Goal: Task Accomplishment & Management: Manage account settings

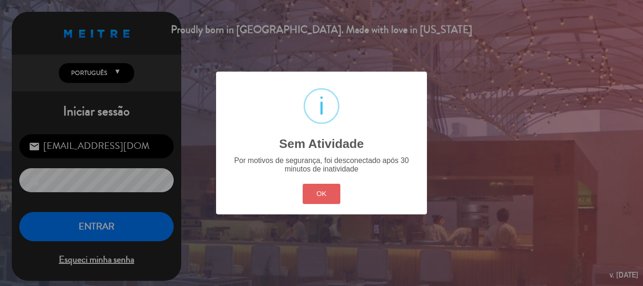
click at [320, 201] on button "OK" at bounding box center [322, 194] width 38 height 20
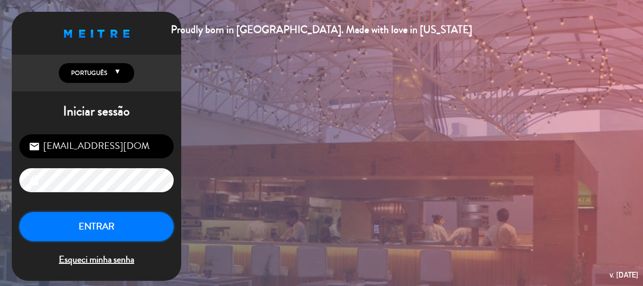
click at [138, 224] on button "ENTRAR" at bounding box center [96, 227] width 154 height 30
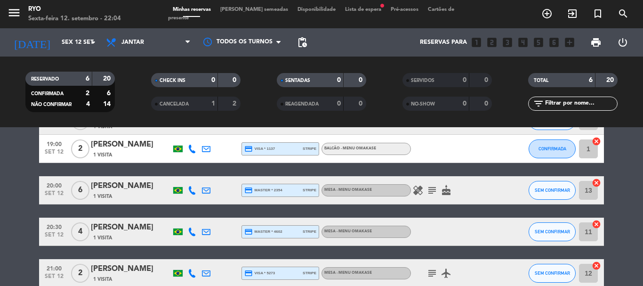
scroll to position [47, 0]
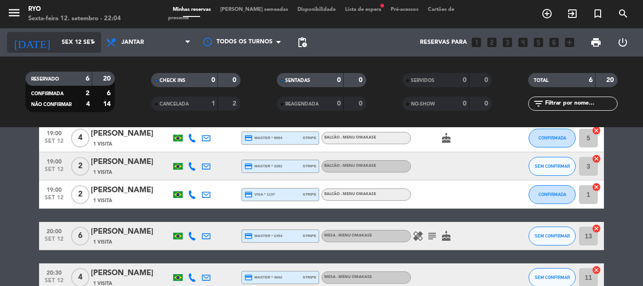
click at [73, 38] on input "Sex 12 set" at bounding box center [97, 42] width 80 height 16
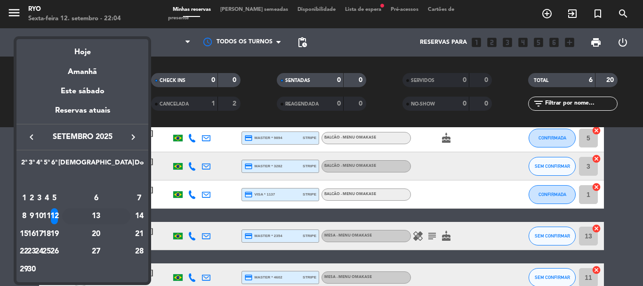
click at [115, 216] on div "13" at bounding box center [96, 216] width 68 height 16
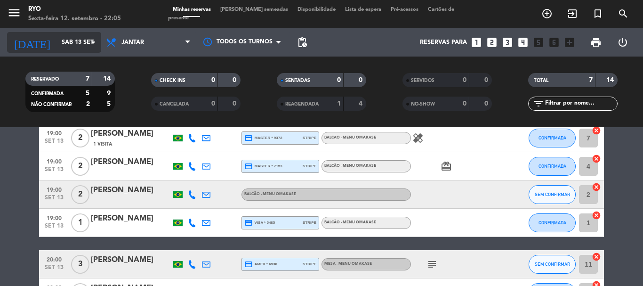
click at [94, 39] on icon "arrow_drop_down" at bounding box center [93, 42] width 11 height 11
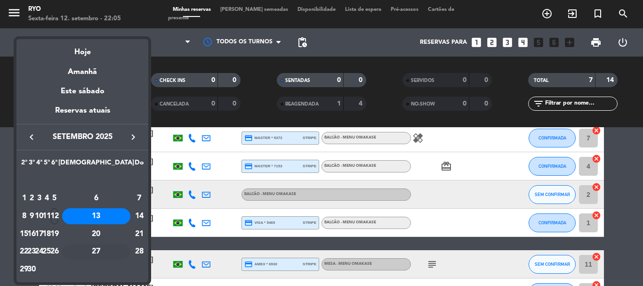
click at [114, 250] on div "27" at bounding box center [96, 252] width 68 height 16
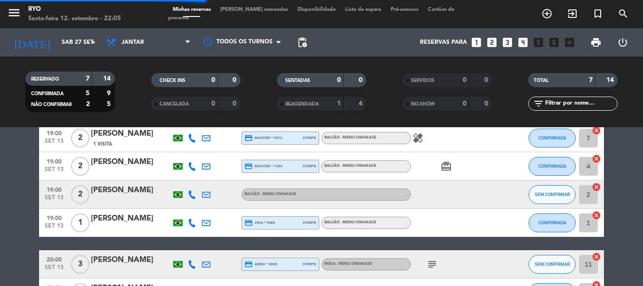
scroll to position [0, 0]
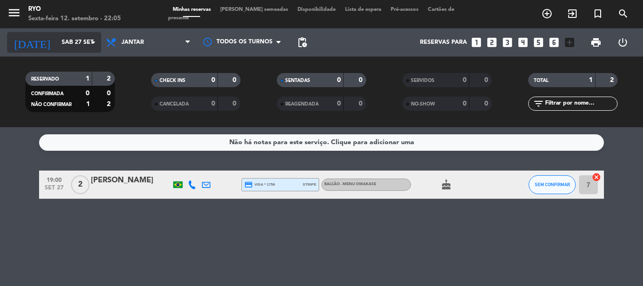
click at [89, 42] on icon "arrow_drop_down" at bounding box center [93, 42] width 11 height 11
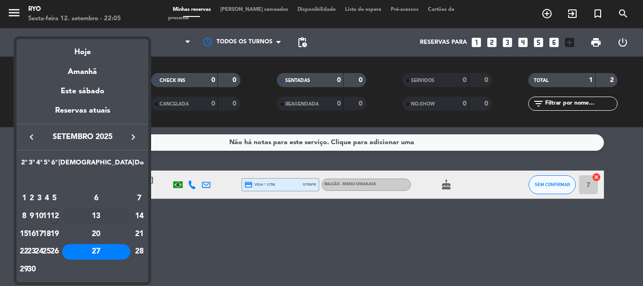
click at [121, 218] on div "13" at bounding box center [96, 216] width 68 height 16
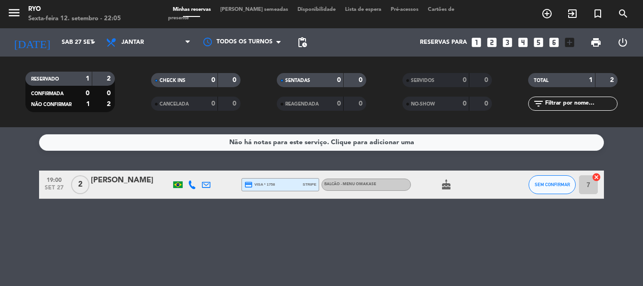
type input "Sáb 13 set"
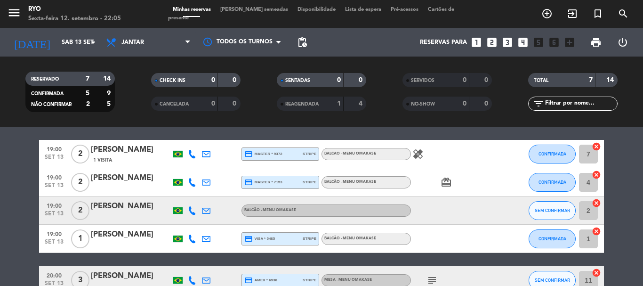
scroll to position [47, 0]
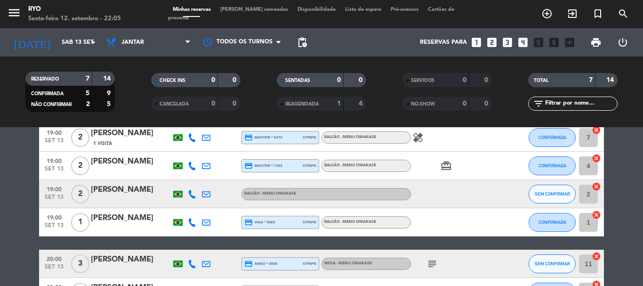
click at [129, 191] on div "[PERSON_NAME]" at bounding box center [131, 190] width 80 height 12
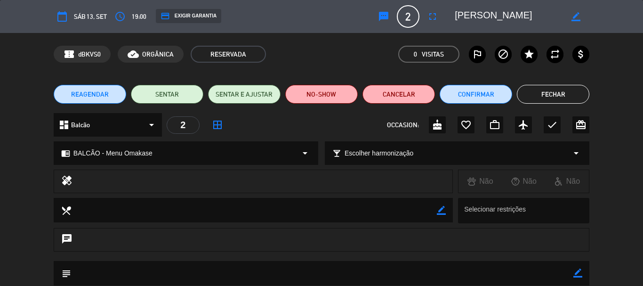
click at [86, 98] on span "REAGENDAR" at bounding box center [90, 94] width 38 height 10
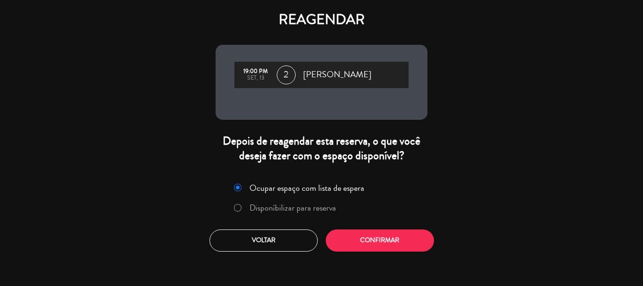
click at [263, 210] on label "Disponíbilizar para reserva" at bounding box center [293, 207] width 87 height 8
click at [379, 245] on button "Confirmar" at bounding box center [380, 240] width 108 height 22
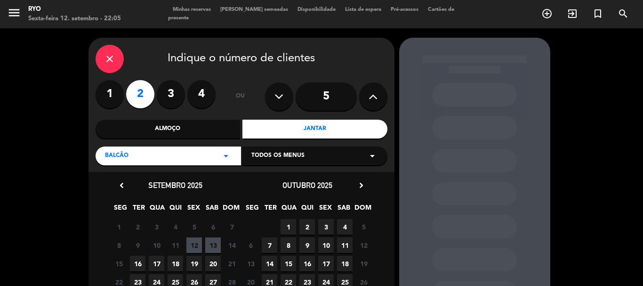
scroll to position [47, 0]
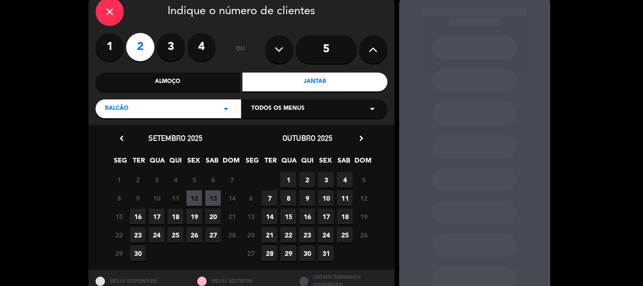
click at [210, 236] on span "27" at bounding box center [213, 235] width 16 height 16
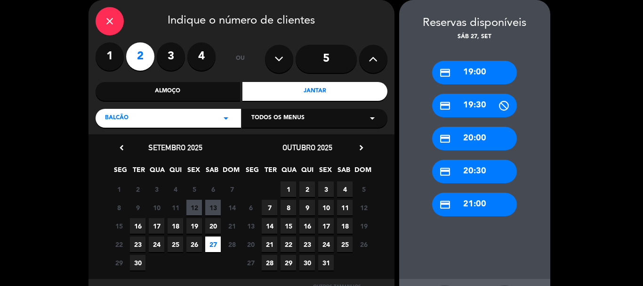
click at [456, 78] on div "credit_card 19:00" at bounding box center [474, 73] width 85 height 24
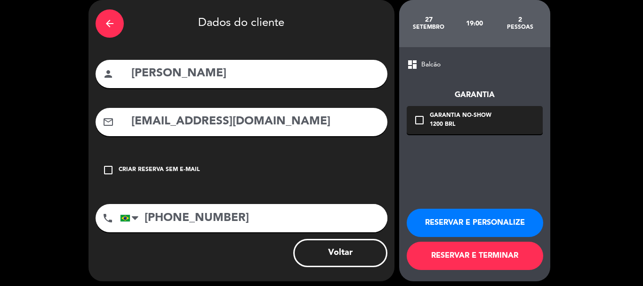
click at [445, 251] on button "RESERVAR E TERMINAR" at bounding box center [475, 256] width 137 height 28
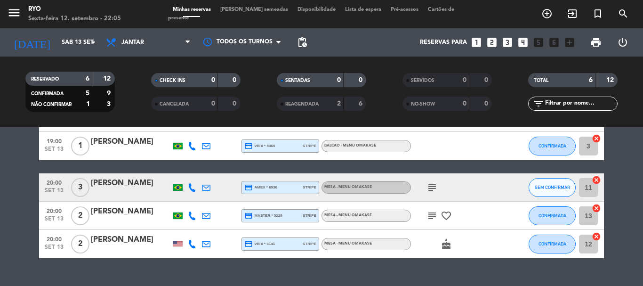
scroll to position [114, 0]
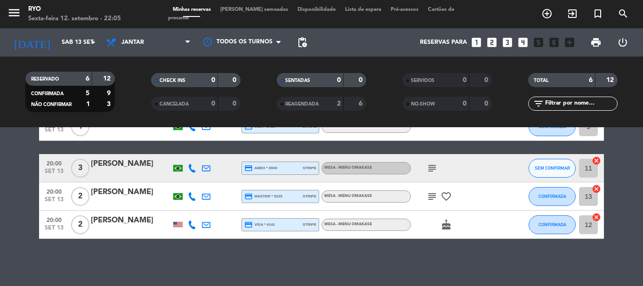
click at [121, 221] on div "[PERSON_NAME]" at bounding box center [131, 220] width 80 height 12
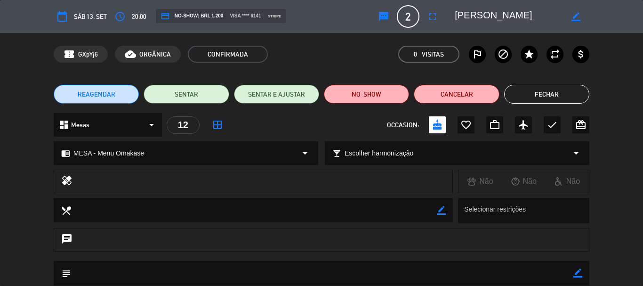
click at [127, 125] on div "dashboard Mesas arrow_drop_down" at bounding box center [108, 125] width 108 height 24
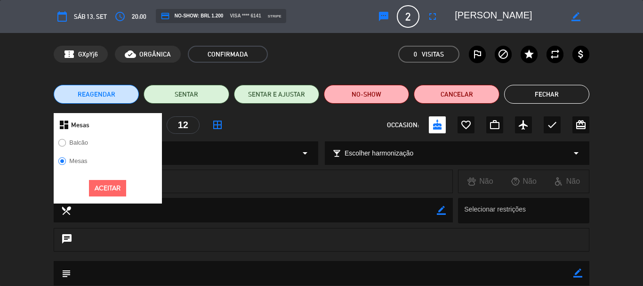
click at [78, 144] on label "Balcão" at bounding box center [78, 142] width 19 height 6
click at [107, 186] on button "Aceitar" at bounding box center [107, 188] width 37 height 16
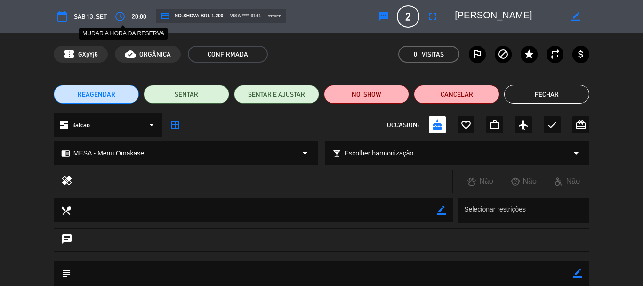
click at [121, 17] on icon "access_time" at bounding box center [119, 16] width 11 height 11
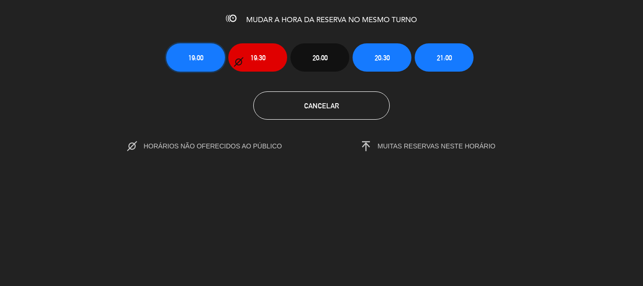
click at [196, 61] on span "19:00" at bounding box center [195, 57] width 15 height 11
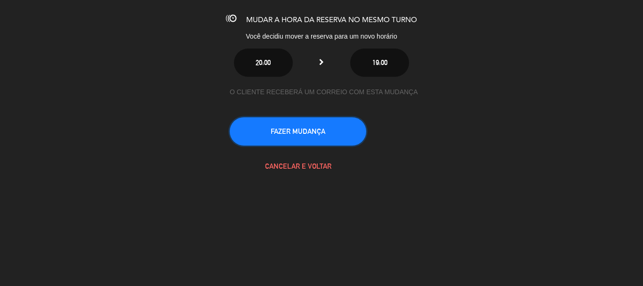
click at [302, 132] on button "FAZER MUDANÇA" at bounding box center [298, 131] width 137 height 28
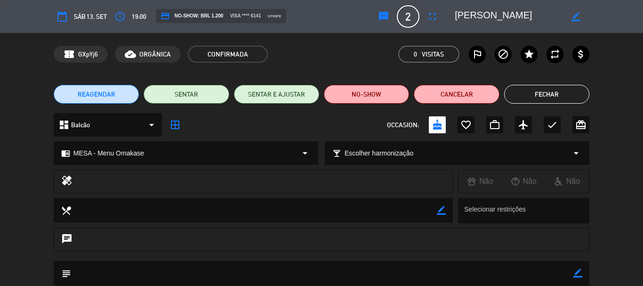
click at [158, 156] on div "chrome_reader_mode MESA - Menu Omakase arrow_drop_down" at bounding box center [186, 153] width 264 height 23
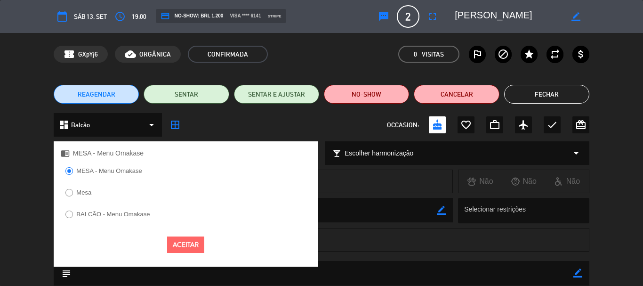
click at [113, 213] on label "BALCÃO - Menu Omakase" at bounding box center [112, 214] width 73 height 6
click at [186, 253] on div "Aceitar" at bounding box center [186, 244] width 265 height 31
click at [197, 241] on button "Aceitar" at bounding box center [185, 244] width 37 height 16
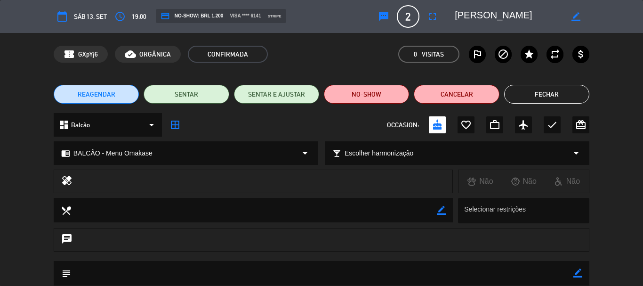
click at [535, 95] on button "Fechar" at bounding box center [546, 94] width 85 height 19
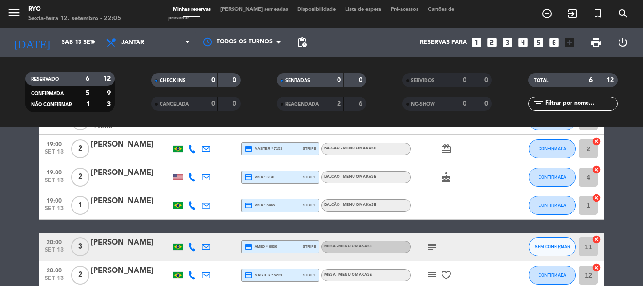
scroll to position [20, 0]
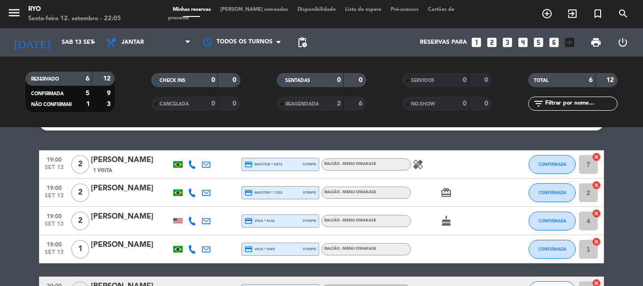
click at [115, 214] on div "[PERSON_NAME]" at bounding box center [131, 216] width 80 height 12
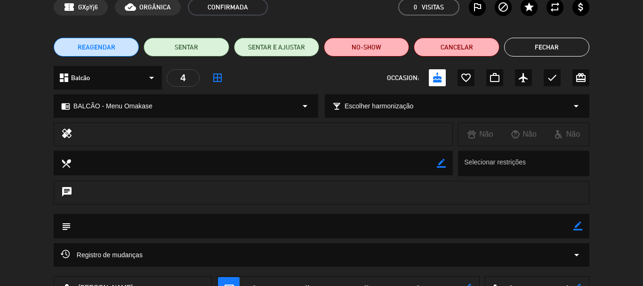
scroll to position [118, 0]
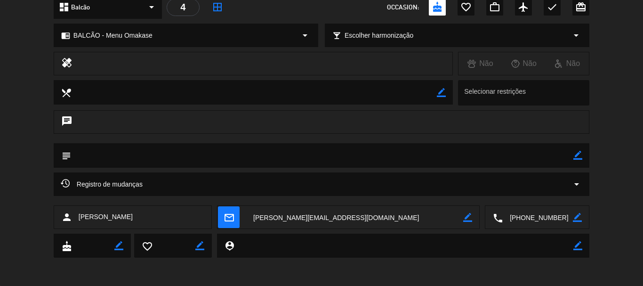
click at [238, 218] on span "mail_outline" at bounding box center [229, 217] width 22 height 22
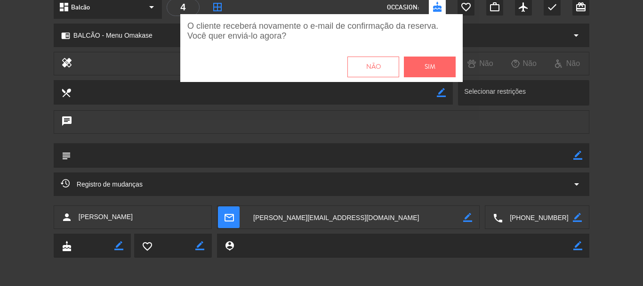
click at [427, 67] on span "Sim" at bounding box center [430, 67] width 11 height 11
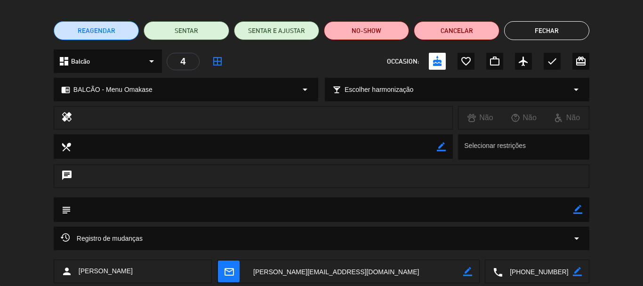
scroll to position [0, 0]
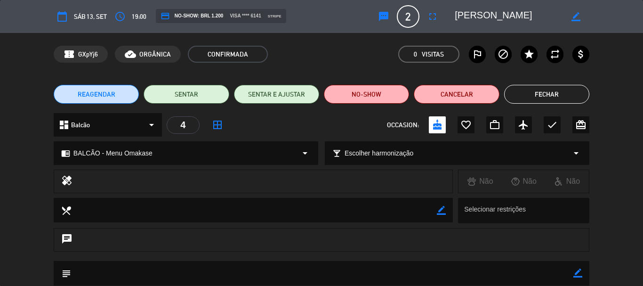
click at [580, 94] on button "Fechar" at bounding box center [546, 94] width 85 height 19
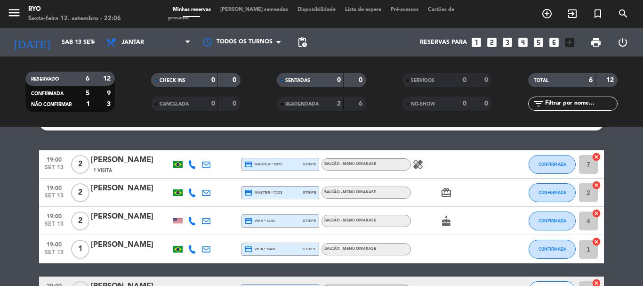
click at [418, 165] on icon "healing" at bounding box center [417, 164] width 11 height 11
click at [266, 139] on div "Não há notas para este serviço. Clique para adicionar uma 19:00 [DATE] 2 [PERSO…" at bounding box center [321, 206] width 643 height 159
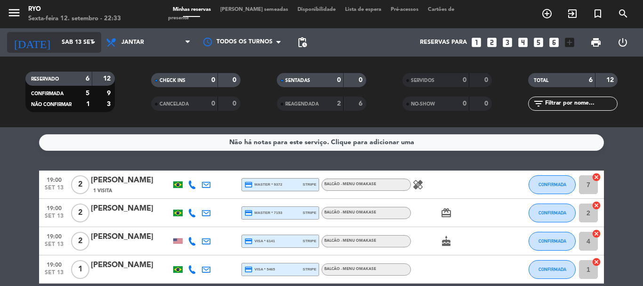
click at [81, 43] on input "Sáb 13 set" at bounding box center [97, 42] width 80 height 16
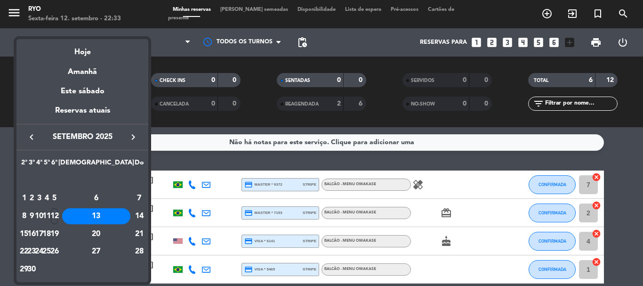
click at [167, 133] on div at bounding box center [321, 143] width 643 height 286
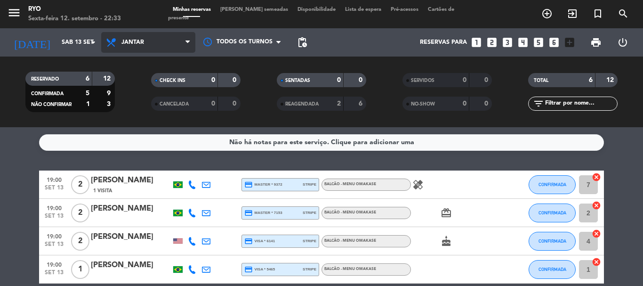
click at [145, 51] on span "Jantar" at bounding box center [148, 42] width 94 height 21
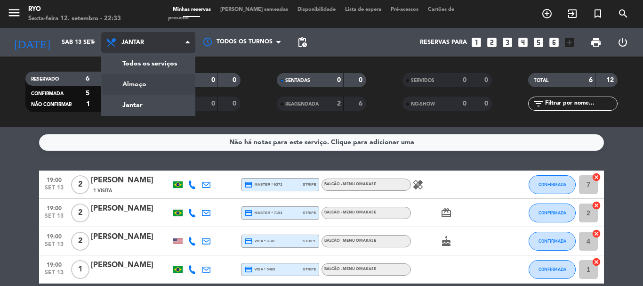
click at [140, 82] on div "menu Ryo Sexta-feira 12. setembro - 22:33 Minhas reservas Mesas semeadas Dispon…" at bounding box center [321, 63] width 643 height 127
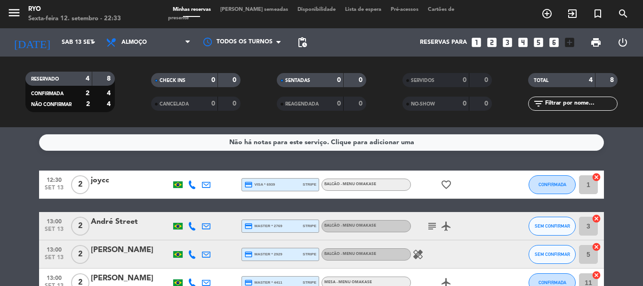
scroll to position [47, 0]
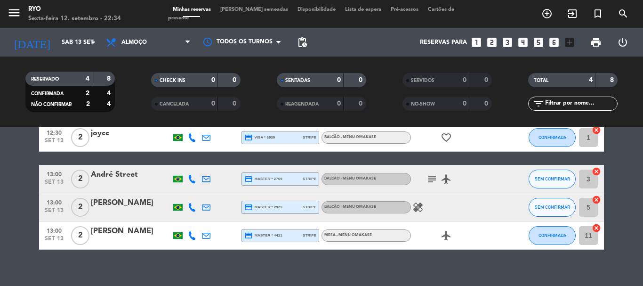
click at [417, 208] on icon "healing" at bounding box center [417, 206] width 11 height 11
click at [430, 177] on icon "subject" at bounding box center [432, 178] width 11 height 11
click at [14, 194] on bookings-row "12:30 [DATE] 2 joycc credit_card visa * 6939 stripe BALCÃO - Menu Omakase favor…" at bounding box center [321, 186] width 643 height 126
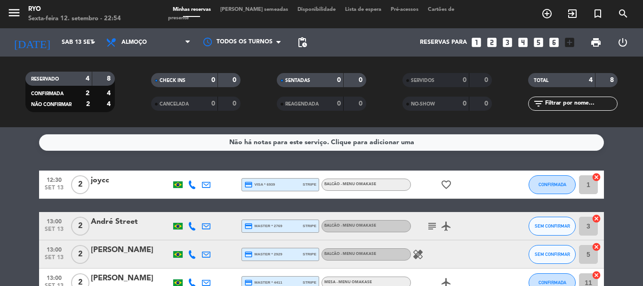
click at [23, 199] on bookings-row "12:30 [DATE] 2 joycc credit_card visa * 6939 stripe BALCÃO - Menu Omakase favor…" at bounding box center [321, 233] width 643 height 126
click at [29, 210] on bookings-row "12:30 [DATE] 2 joycc credit_card visa * 6939 stripe BALCÃO - Menu Omakase favor…" at bounding box center [321, 233] width 643 height 126
click at [128, 44] on span "Almoço" at bounding box center [133, 42] width 25 height 7
click at [135, 108] on div "menu Ryo Sexta-feira 12. setembro - 23:00 Minhas reservas Mesas semeadas Dispon…" at bounding box center [321, 63] width 643 height 127
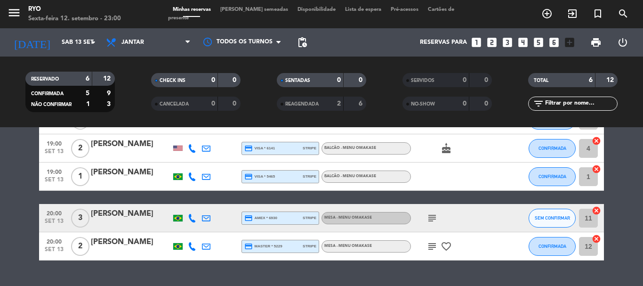
scroll to position [114, 0]
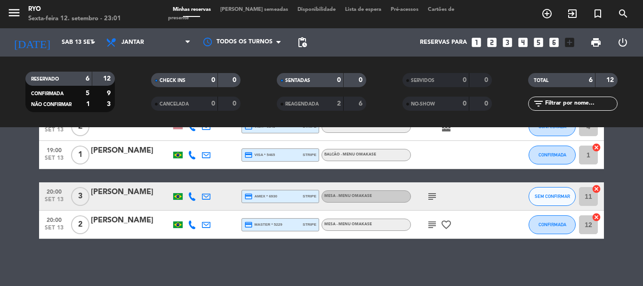
click at [430, 225] on icon "subject" at bounding box center [432, 224] width 11 height 11
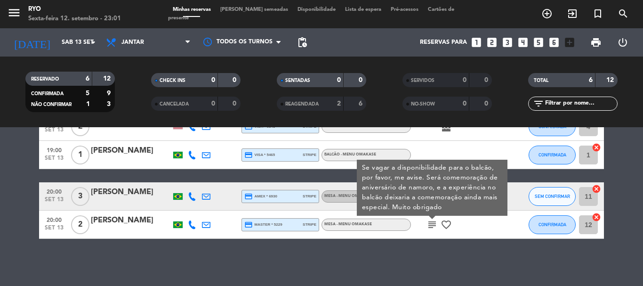
click at [430, 225] on icon "subject" at bounding box center [432, 224] width 11 height 11
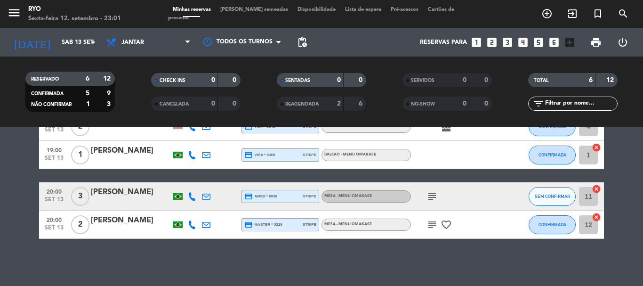
click at [431, 197] on icon "subject" at bounding box center [432, 196] width 11 height 11
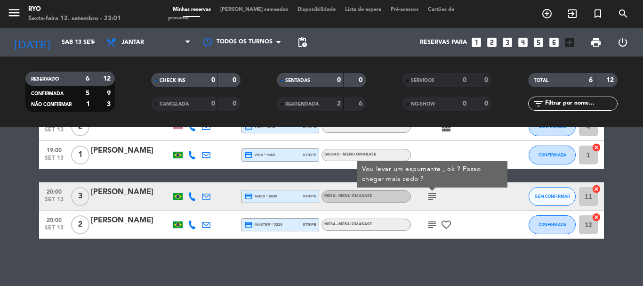
click at [431, 197] on icon "subject" at bounding box center [432, 196] width 11 height 11
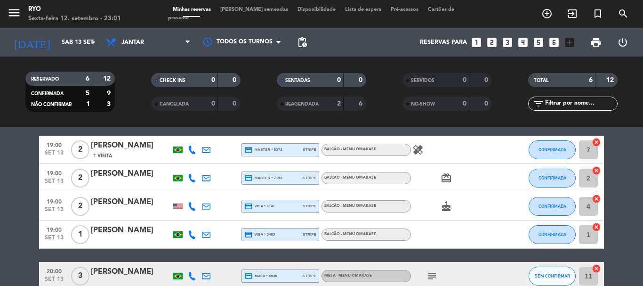
scroll to position [20, 0]
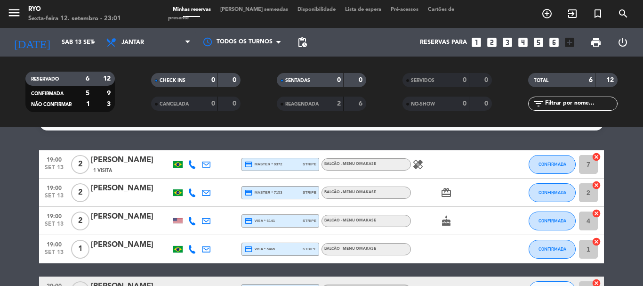
click at [446, 224] on icon "cake" at bounding box center [446, 220] width 11 height 11
click at [425, 168] on span "healing" at bounding box center [418, 164] width 14 height 11
click at [423, 167] on icon "healing" at bounding box center [417, 164] width 11 height 11
click at [448, 220] on icon "cake" at bounding box center [446, 220] width 11 height 11
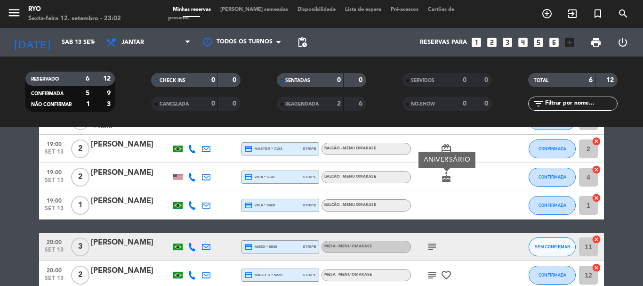
scroll to position [114, 0]
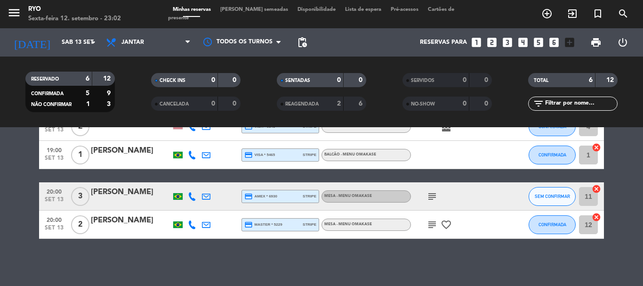
click at [433, 226] on icon "subject" at bounding box center [432, 224] width 11 height 11
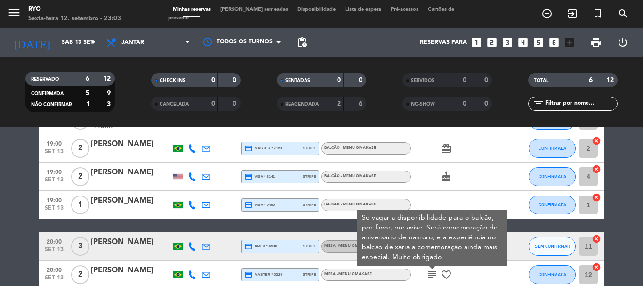
scroll to position [47, 0]
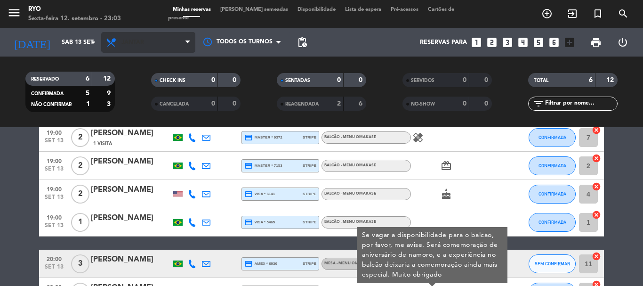
click at [138, 52] on span "Jantar" at bounding box center [148, 42] width 94 height 21
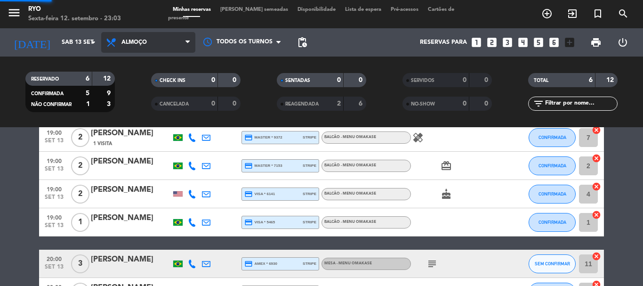
click at [136, 85] on div "menu Ryo Sexta-feira 12. setembro - 23:03 Minhas reservas Mesas semeadas Dispon…" at bounding box center [321, 63] width 643 height 127
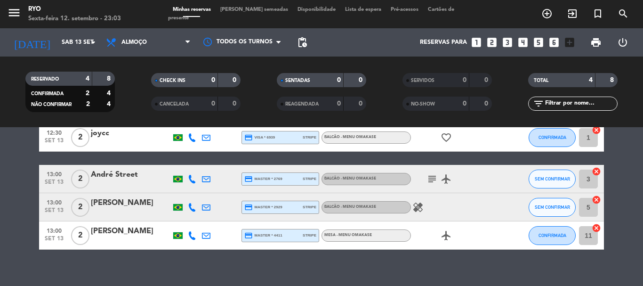
click at [416, 207] on icon "healing" at bounding box center [417, 206] width 11 height 11
click at [432, 178] on icon "subject" at bounding box center [432, 178] width 11 height 11
click at [398, 262] on div "Não há notas para este serviço. Clique para adicionar uma 12:30 [DATE] 2 joycc …" at bounding box center [321, 206] width 643 height 159
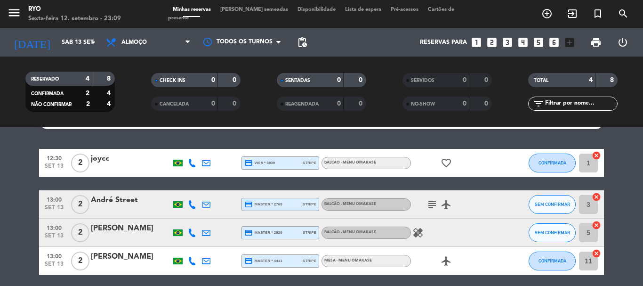
scroll to position [0, 0]
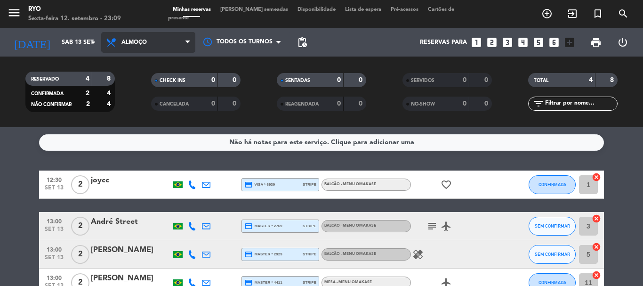
click at [148, 48] on span "Almoço" at bounding box center [148, 42] width 94 height 21
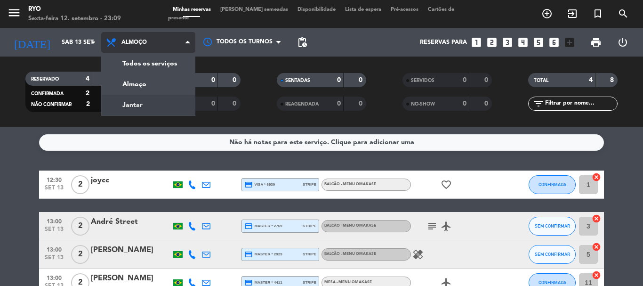
click at [151, 103] on div "menu Ryo Sexta-feira 12. setembro - 23:09 Minhas reservas Mesas semeadas Dispon…" at bounding box center [321, 63] width 643 height 127
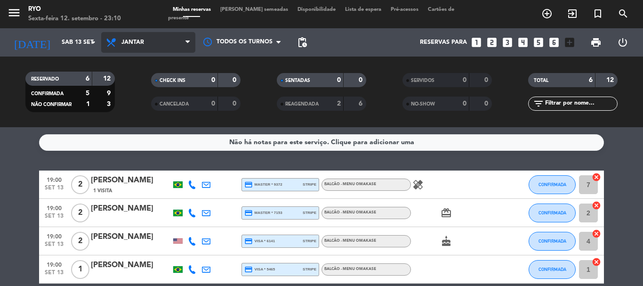
click at [128, 52] on span "Jantar" at bounding box center [148, 42] width 94 height 21
click at [34, 161] on div "Não há notas para este serviço. Clique para adicionar uma 19:00 [DATE] 2 [PERSO…" at bounding box center [321, 206] width 643 height 159
